Goal: Use online tool/utility: Utilize a website feature to perform a specific function

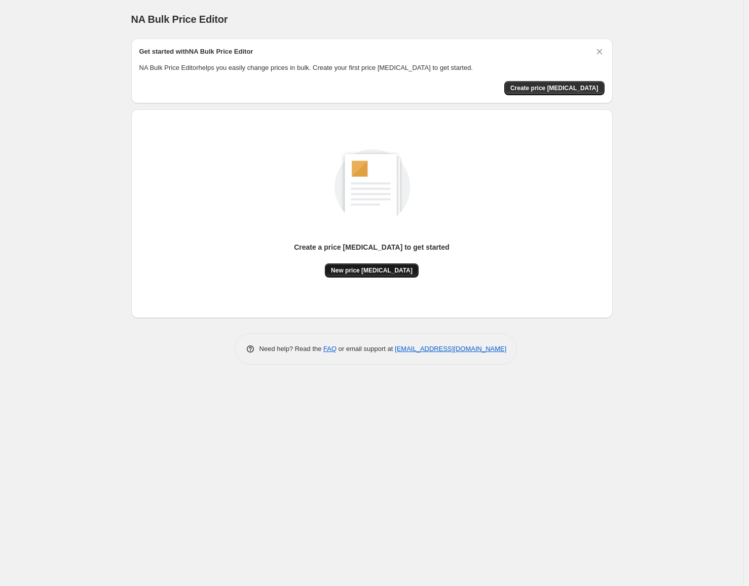
click at [373, 273] on span "New price change job" at bounding box center [372, 271] width 82 height 8
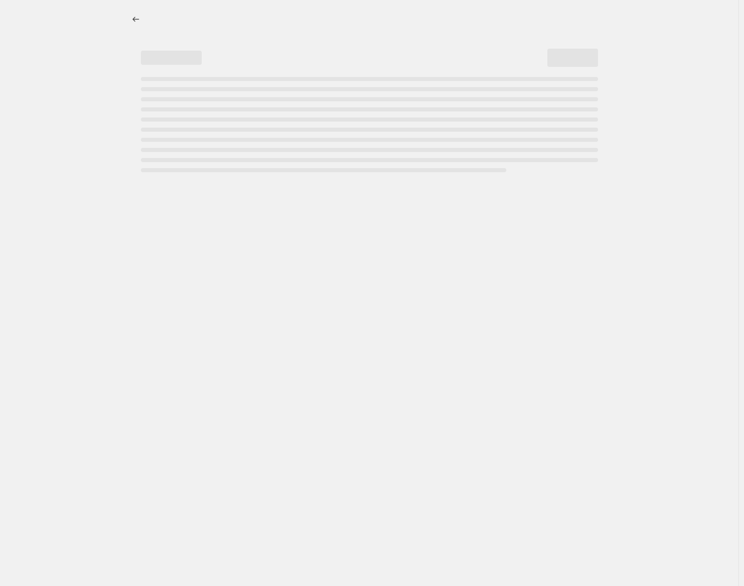
select select "percentage"
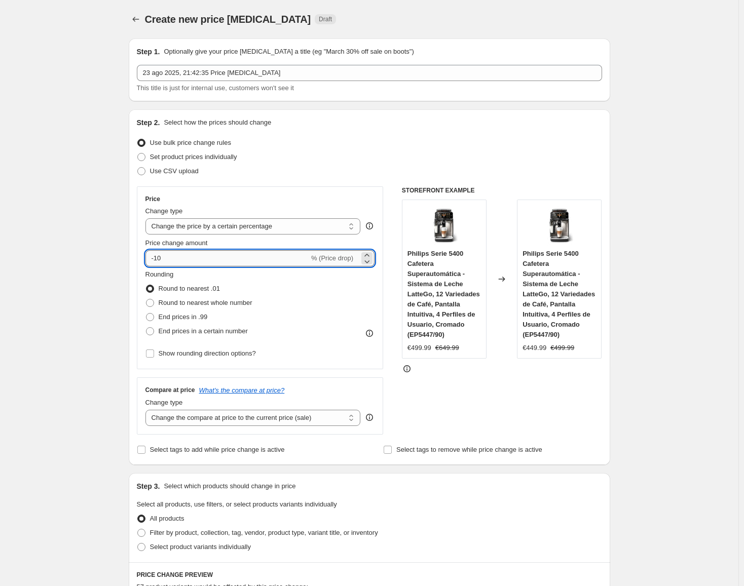
drag, startPoint x: 157, startPoint y: 258, endPoint x: 166, endPoint y: 259, distance: 8.6
click at [166, 259] on input "-10" at bounding box center [227, 258] width 164 height 16
type input "-30"
click at [119, 277] on div "Create new price change job. This page is ready Create new price change job Dra…" at bounding box center [370, 575] width 506 height 1151
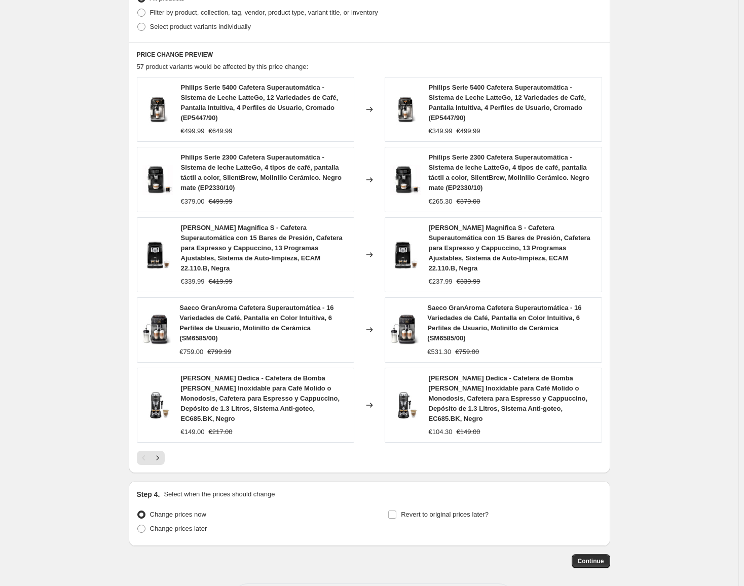
scroll to position [524, 0]
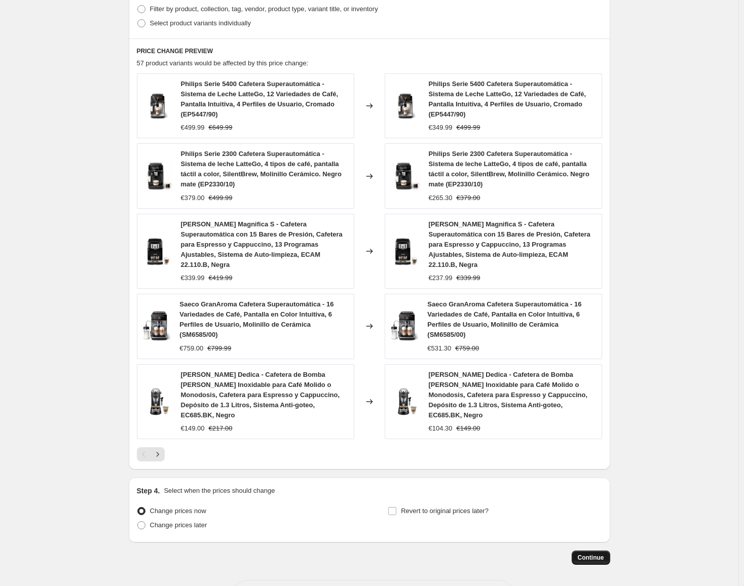
click at [593, 554] on span "Continue" at bounding box center [591, 558] width 26 height 8
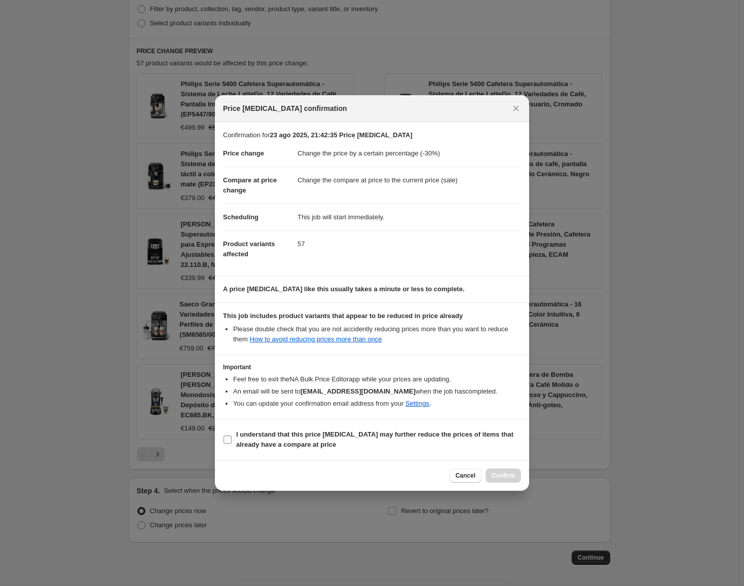
click at [231, 435] on label "I understand that this price change job may further reduce the prices of items …" at bounding box center [372, 440] width 298 height 24
click at [231, 436] on input "I understand that this price change job may further reduce the prices of items …" at bounding box center [228, 440] width 8 height 8
checkbox input "true"
click at [506, 476] on span "Confirm" at bounding box center [503, 476] width 23 height 8
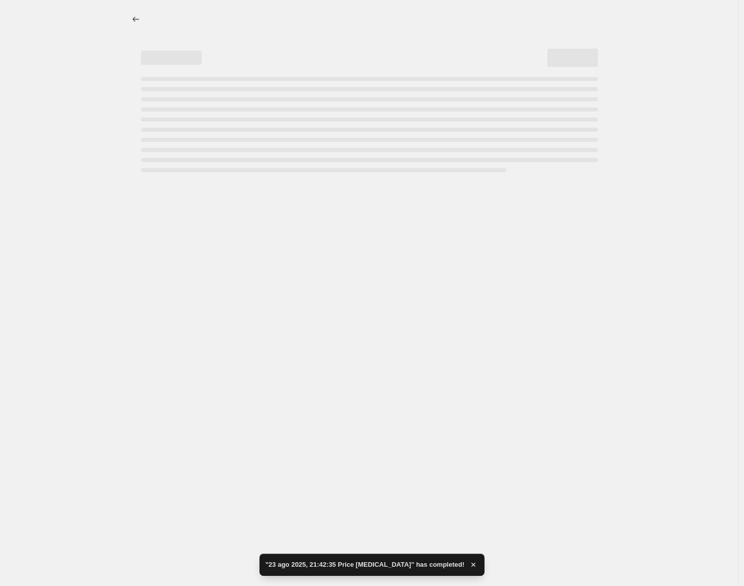
select select "percentage"
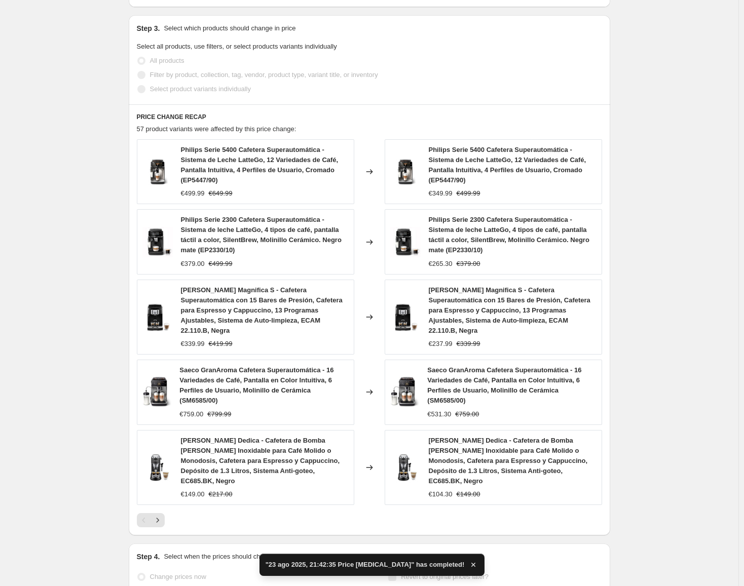
scroll to position [598, 0]
